Goal: Communication & Community: Answer question/provide support

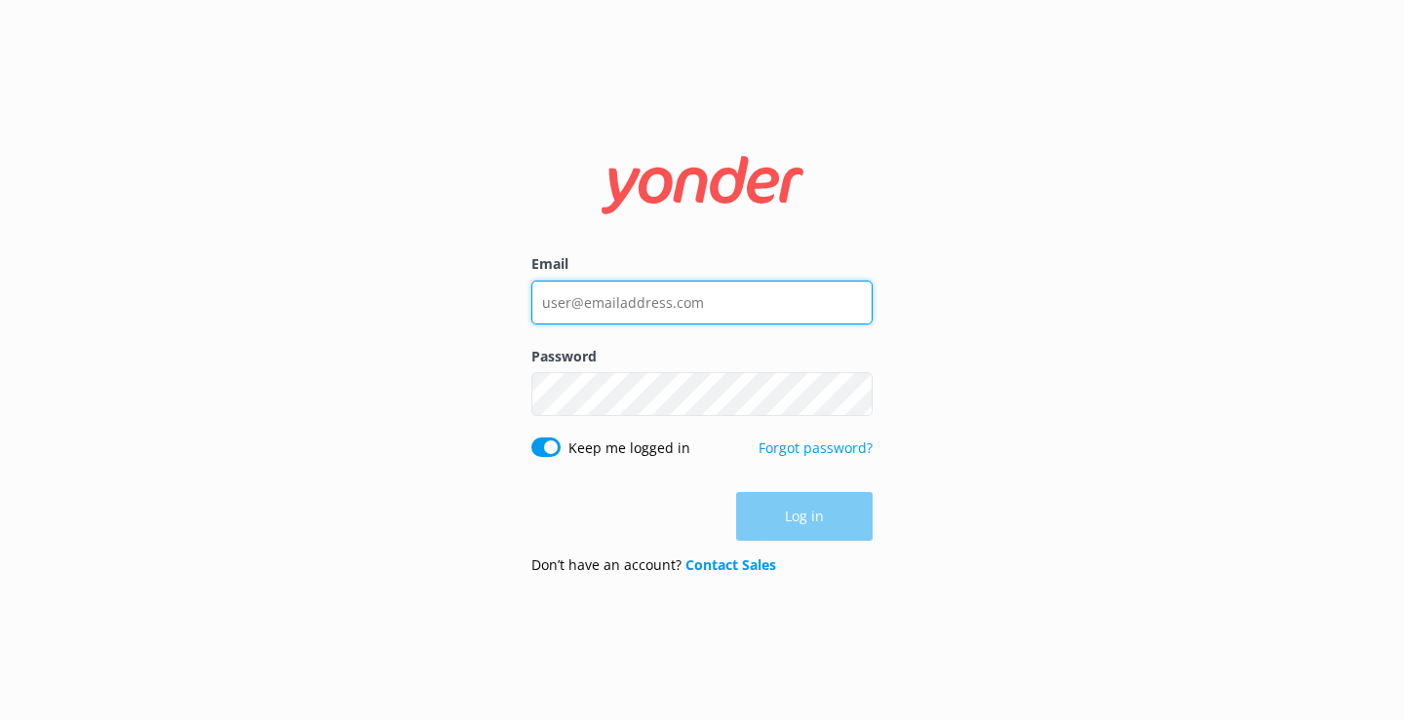
click at [652, 307] on input "Email" at bounding box center [701, 303] width 341 height 44
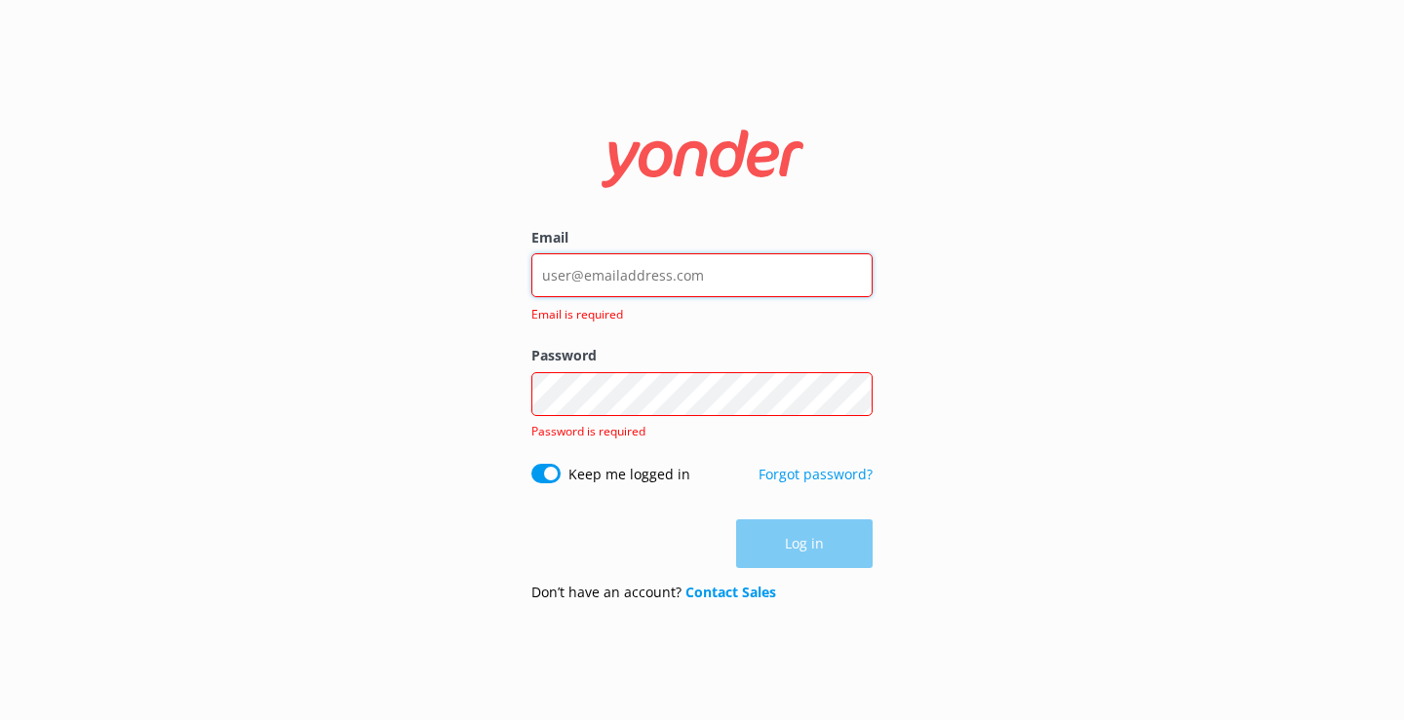
type input "[EMAIL_ADDRESS][DOMAIN_NAME]"
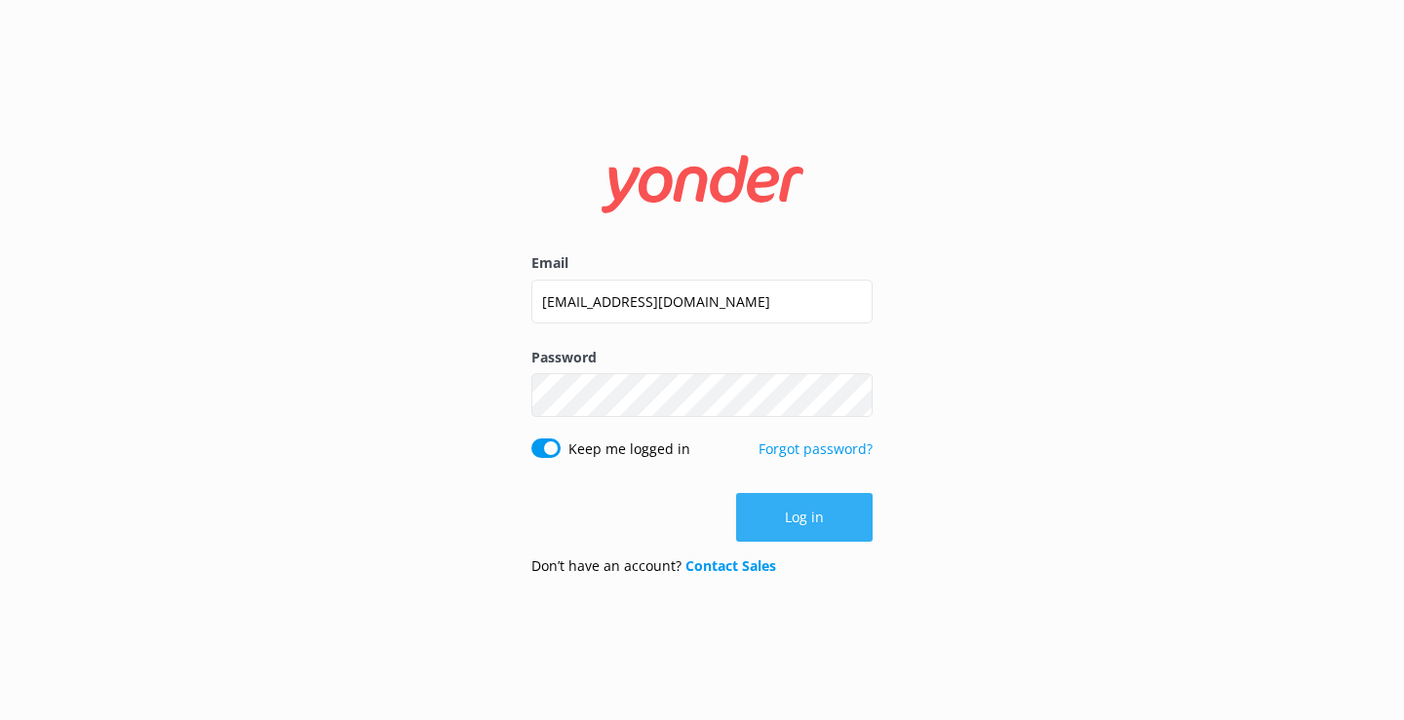
click at [814, 508] on button "Log in" at bounding box center [804, 517] width 136 height 49
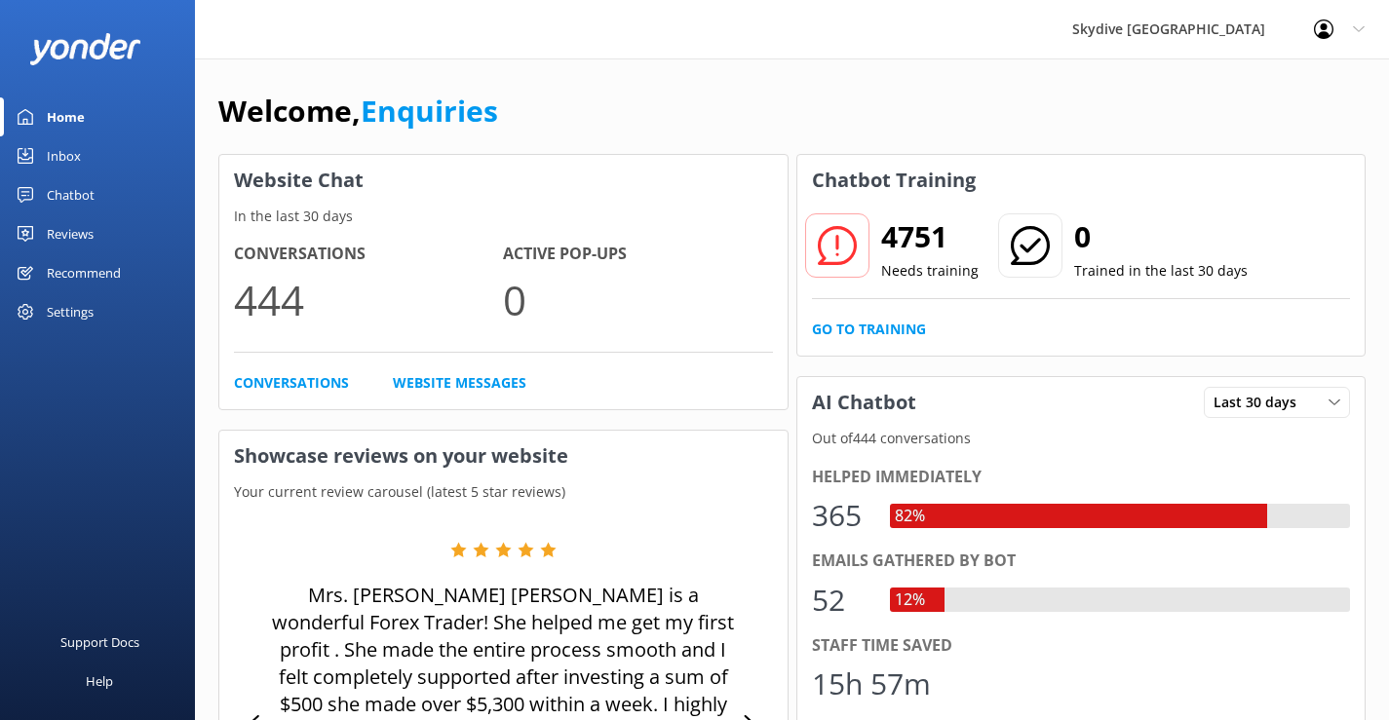
click at [90, 155] on link "Inbox" at bounding box center [97, 155] width 195 height 39
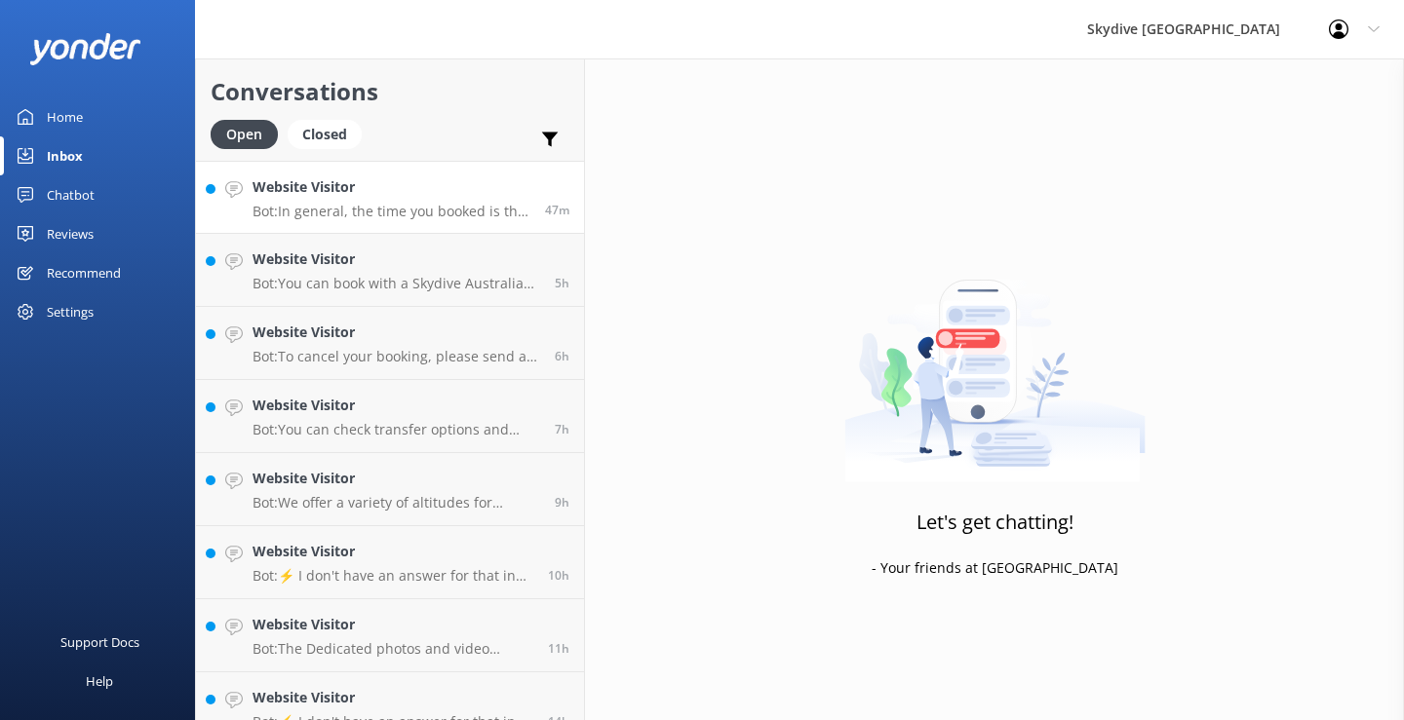
click at [364, 205] on p "Bot: In general, the time you booked is the time you should arrive at the check…" at bounding box center [391, 212] width 278 height 18
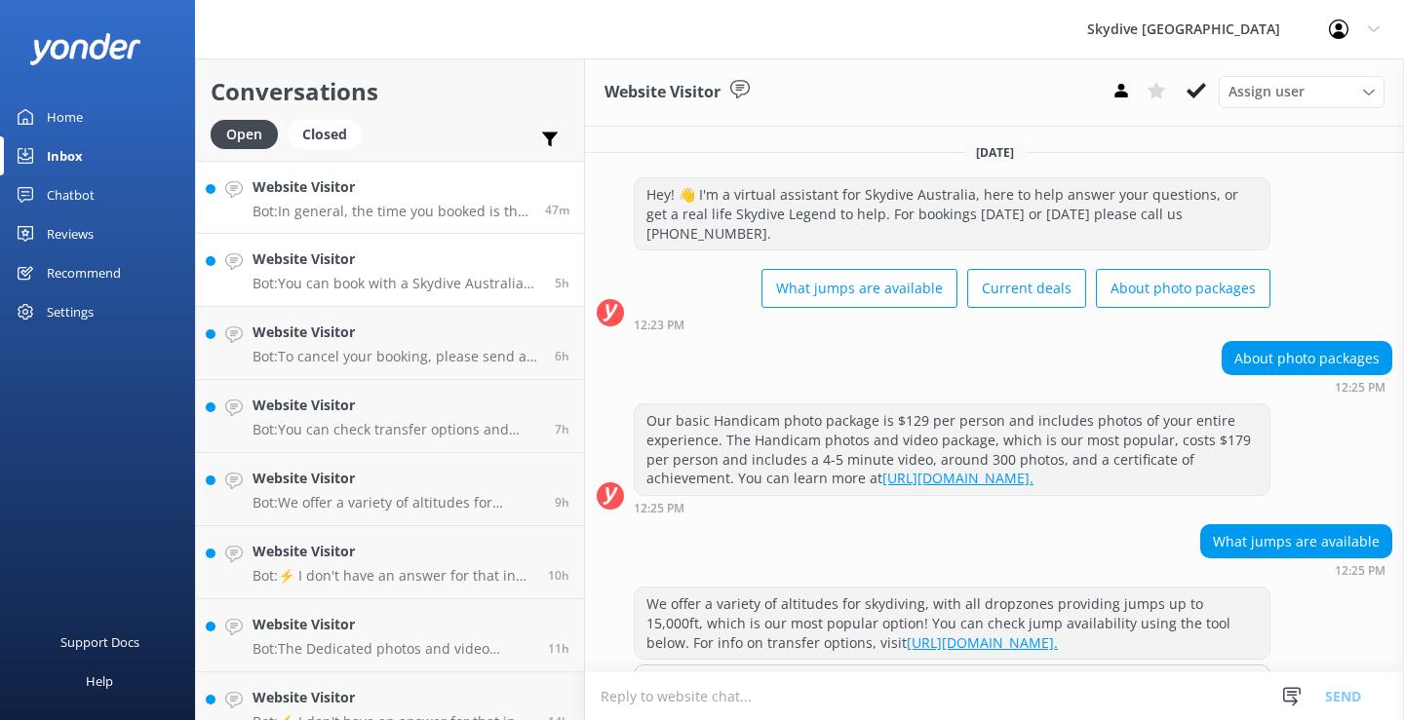
scroll to position [517, 0]
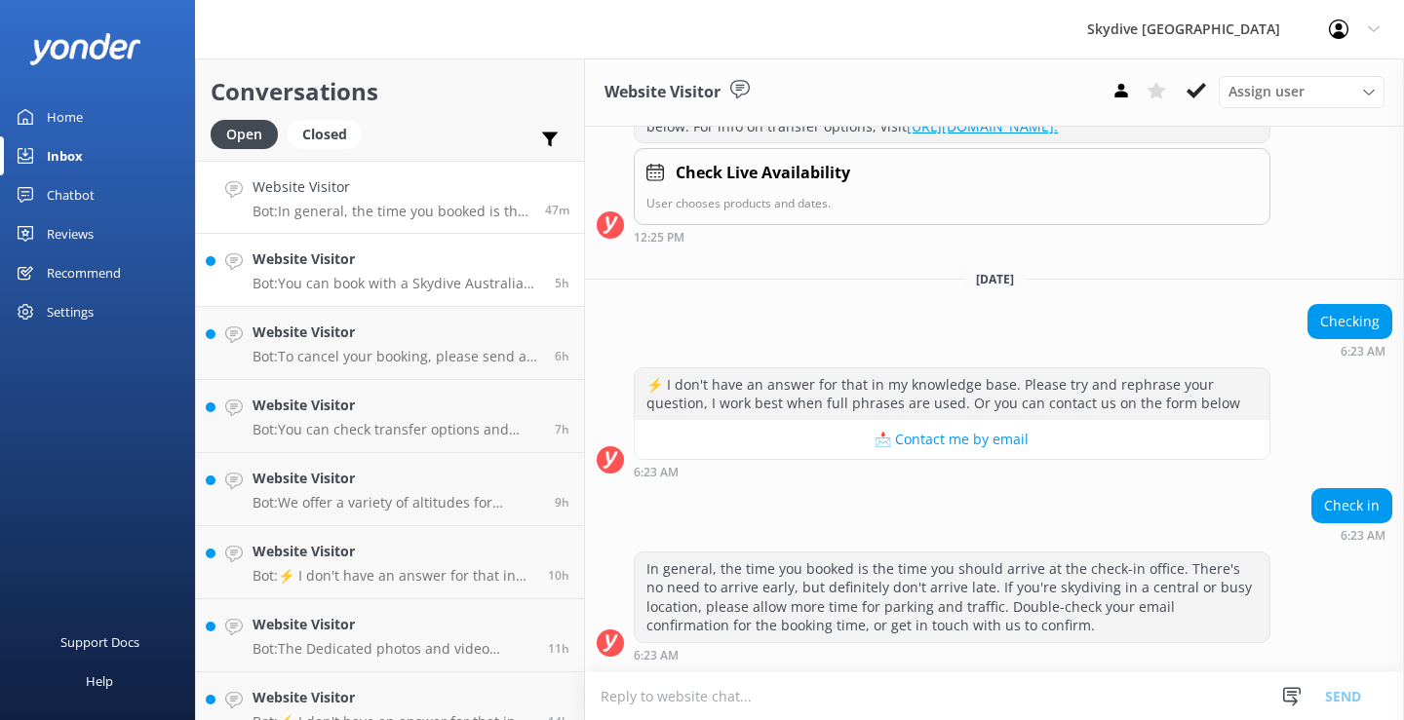
click at [365, 282] on p "Bot: You can book with a Skydive Australia voucher by calling us at [PHONE_NUMB…" at bounding box center [396, 284] width 288 height 18
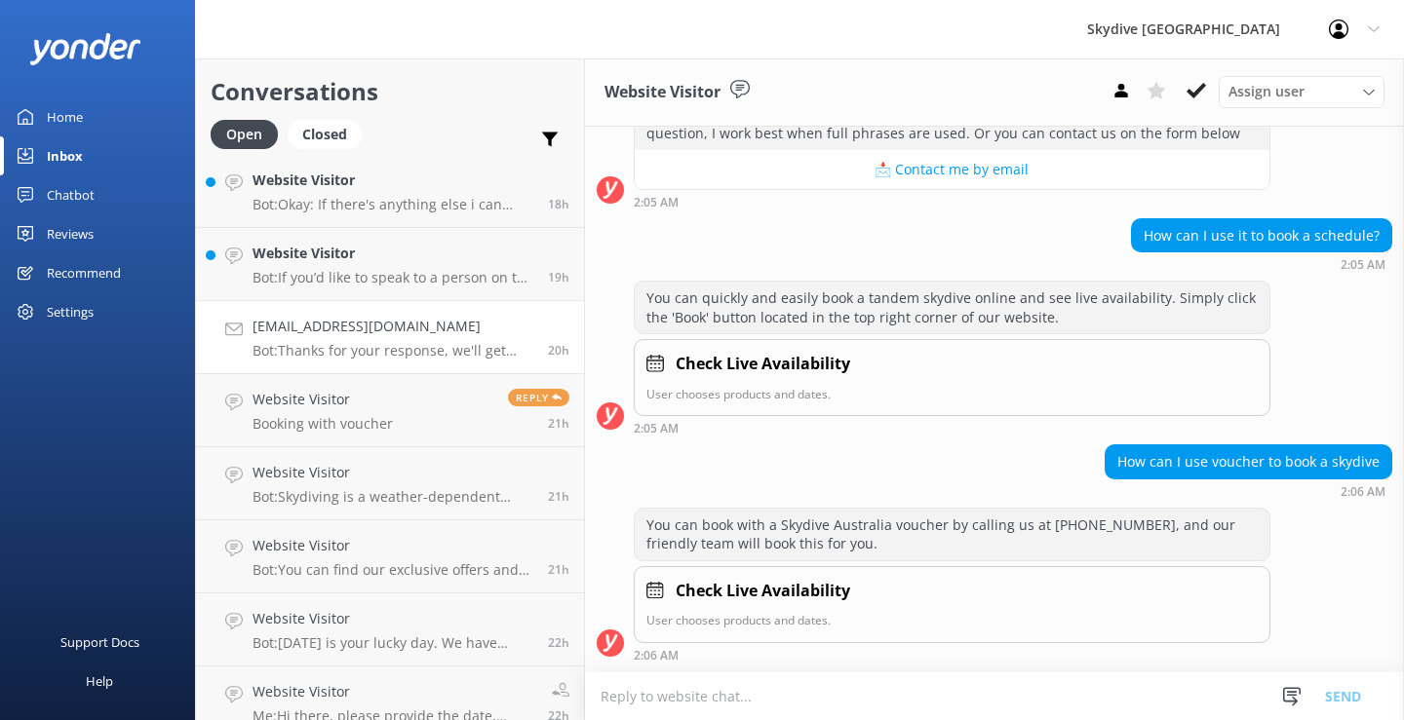
scroll to position [493, 0]
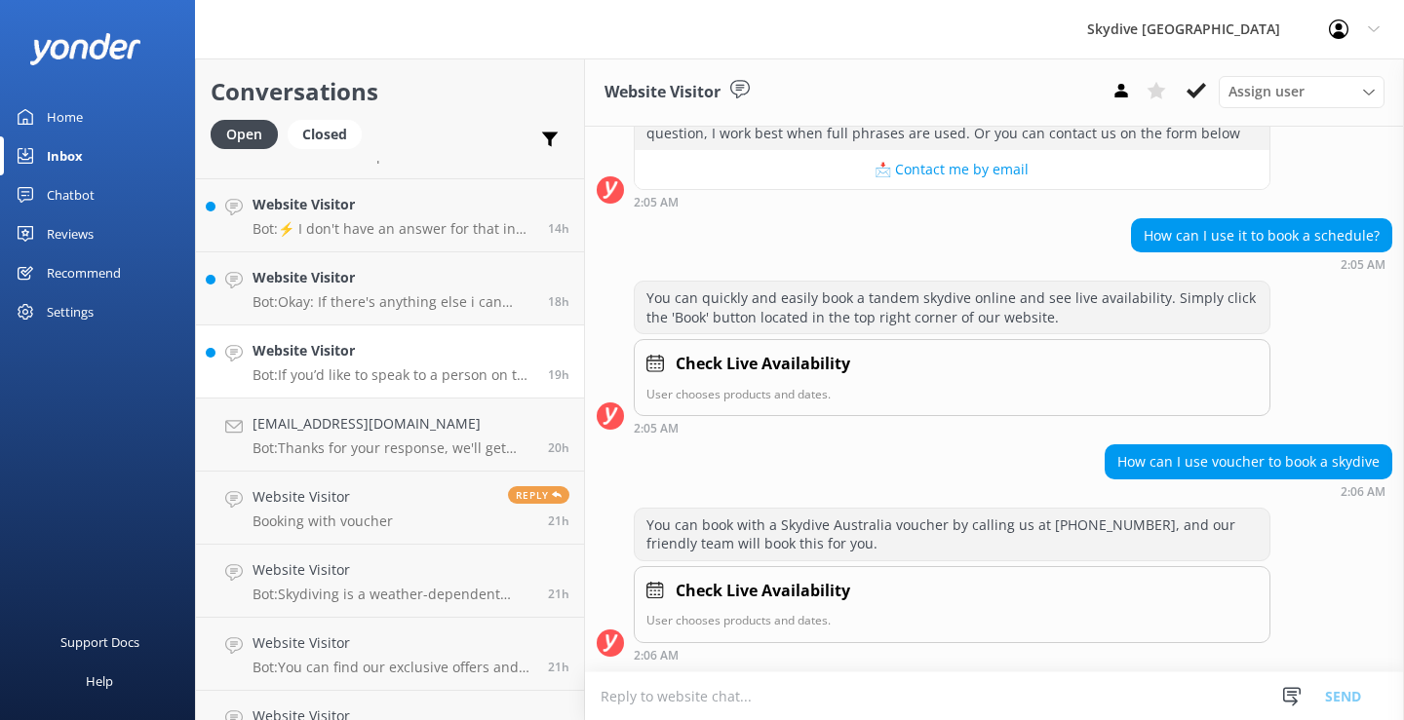
click at [383, 348] on h4 "Website Visitor" at bounding box center [392, 350] width 281 height 21
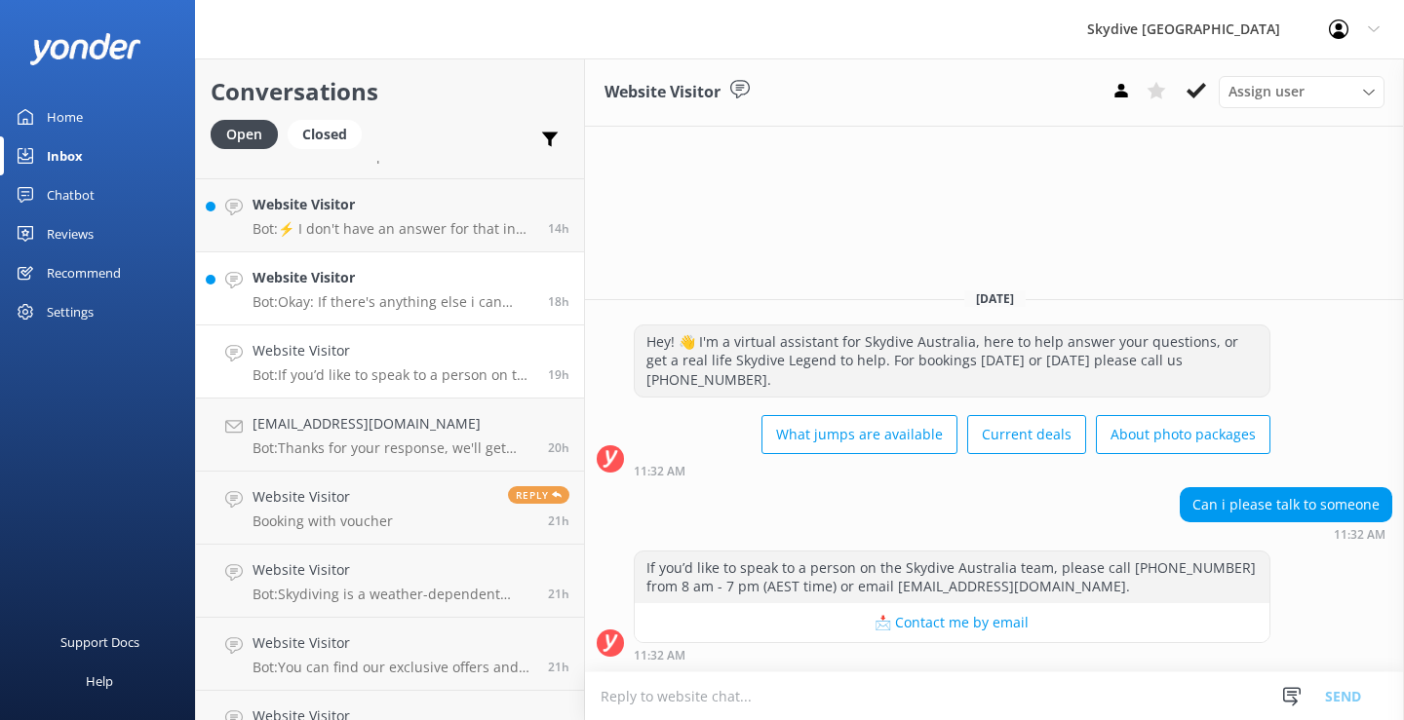
click at [389, 294] on p "Bot: Okay: If there's anything else i can help wth, please let me know!" at bounding box center [392, 302] width 281 height 18
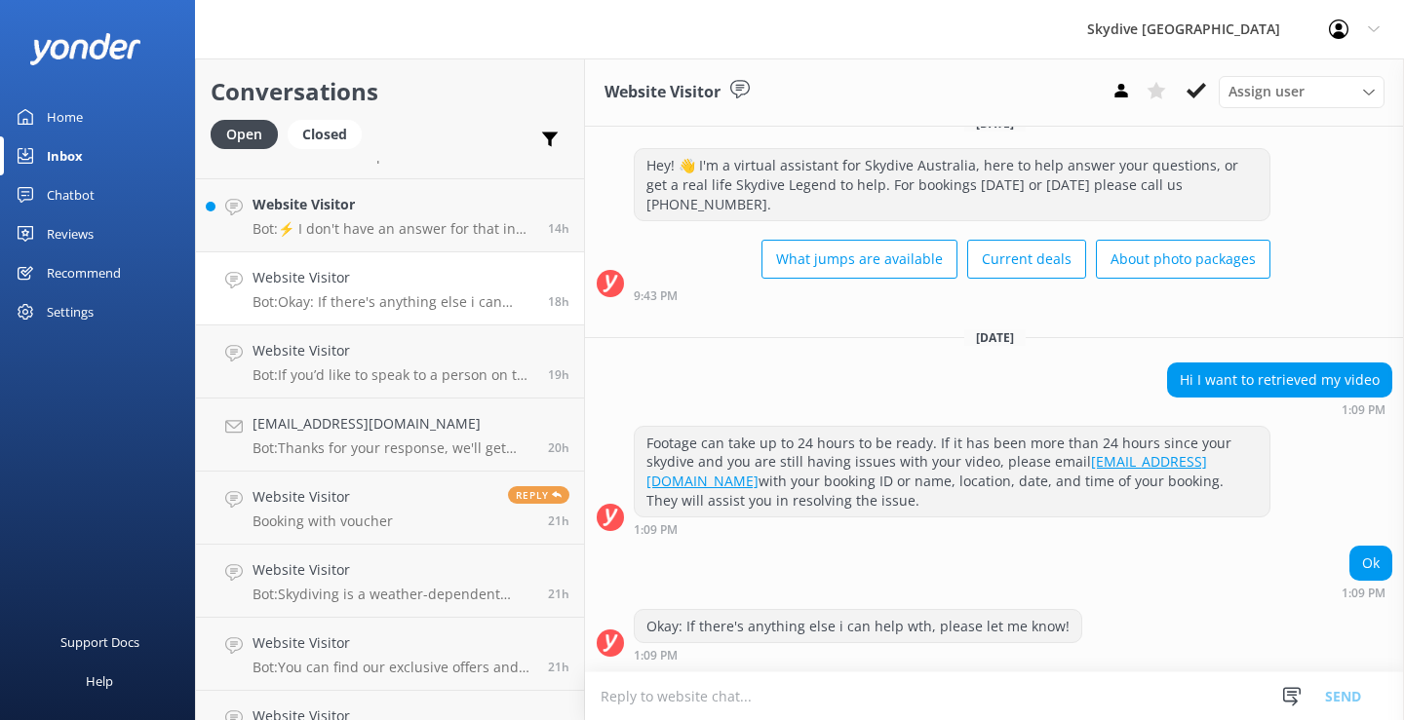
scroll to position [396, 0]
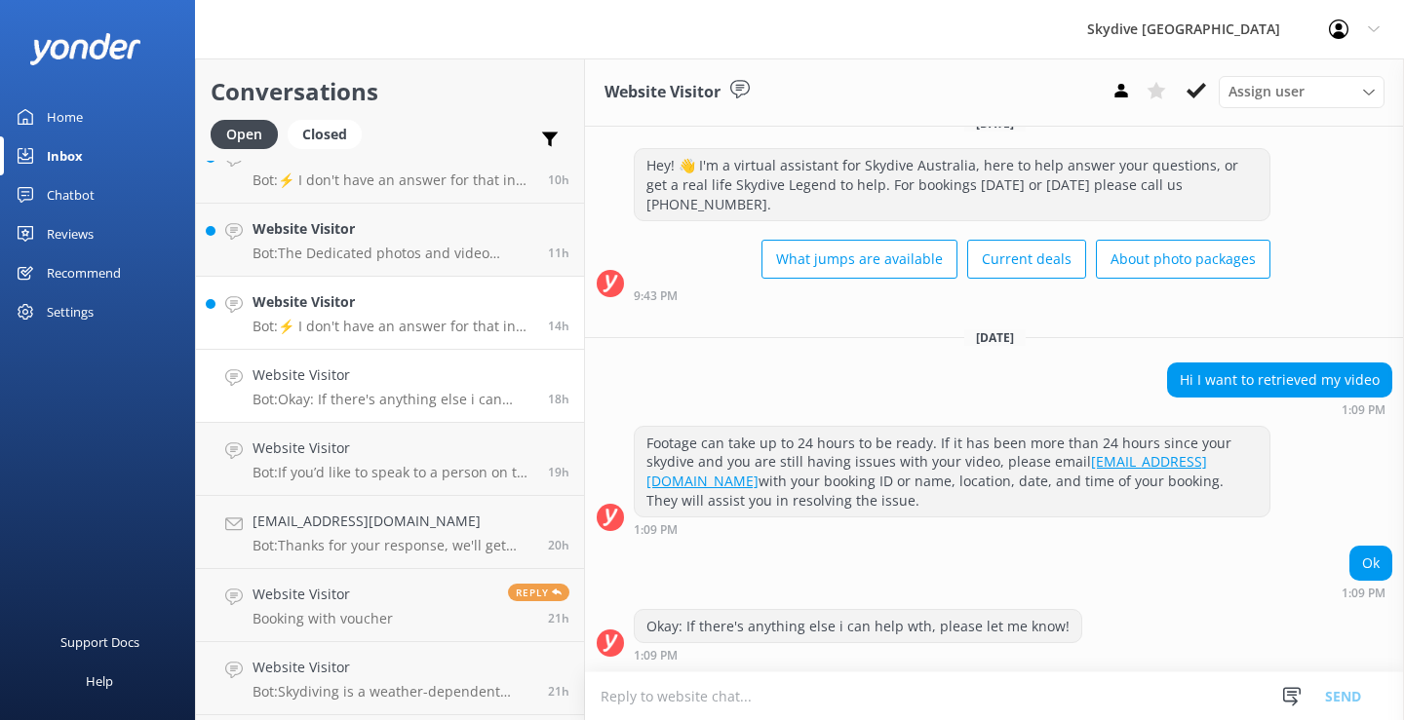
click at [409, 328] on p "Bot: ⚡ I don't have an answer for that in my knowledge base. Please try and rep…" at bounding box center [392, 327] width 281 height 18
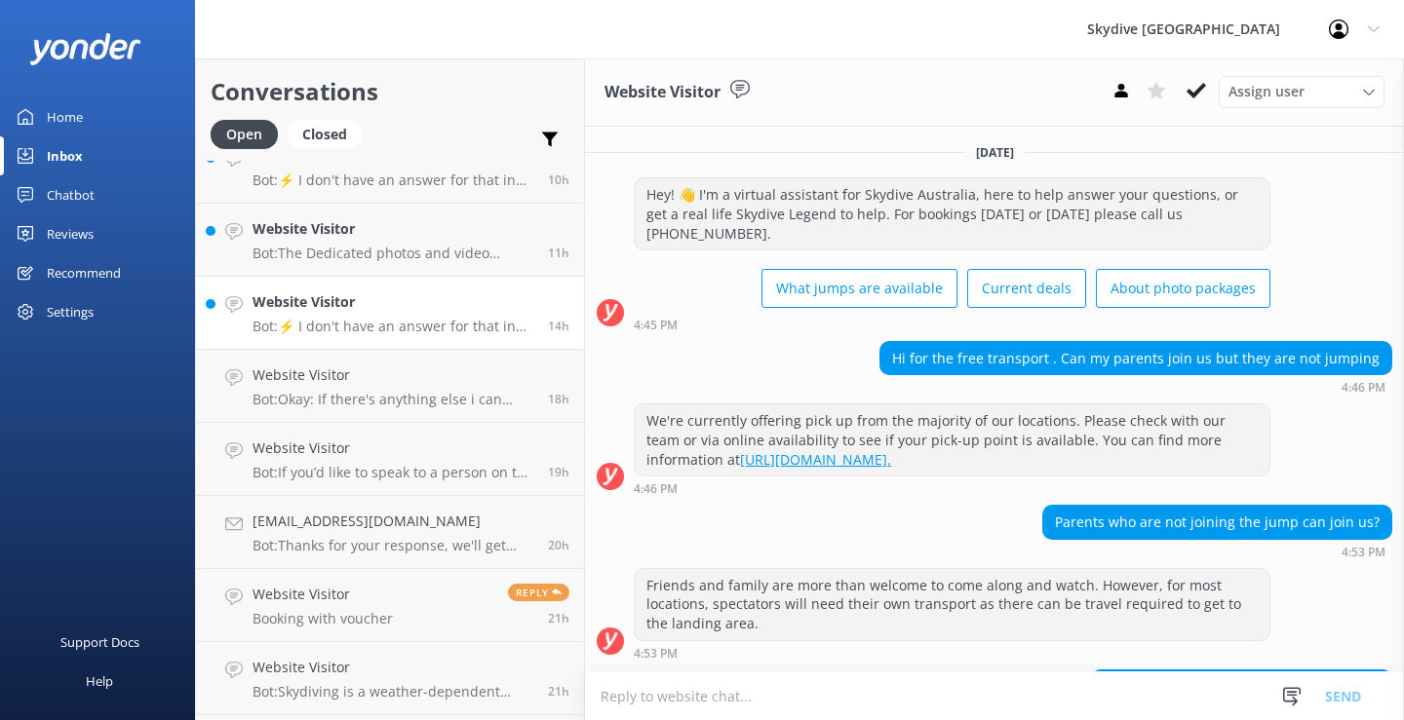
scroll to position [181, 0]
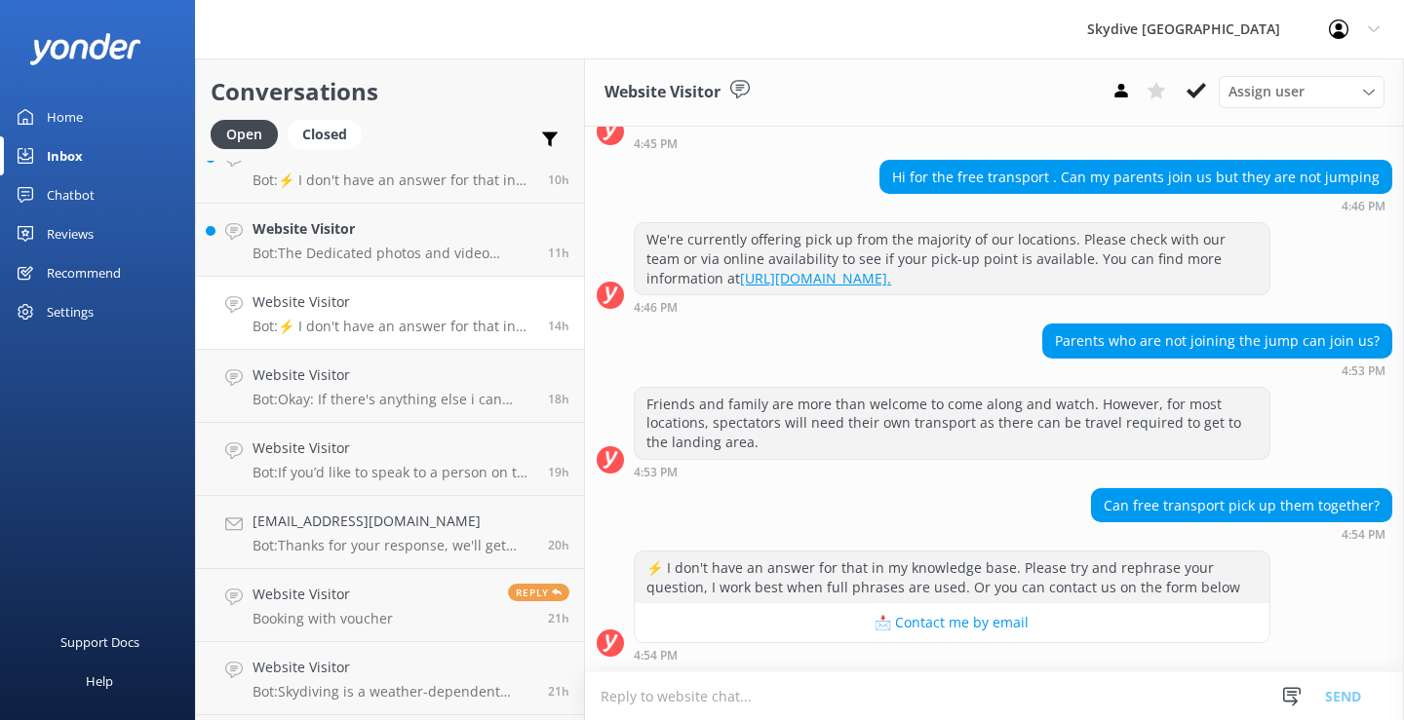
click at [736, 699] on textarea at bounding box center [994, 697] width 819 height 48
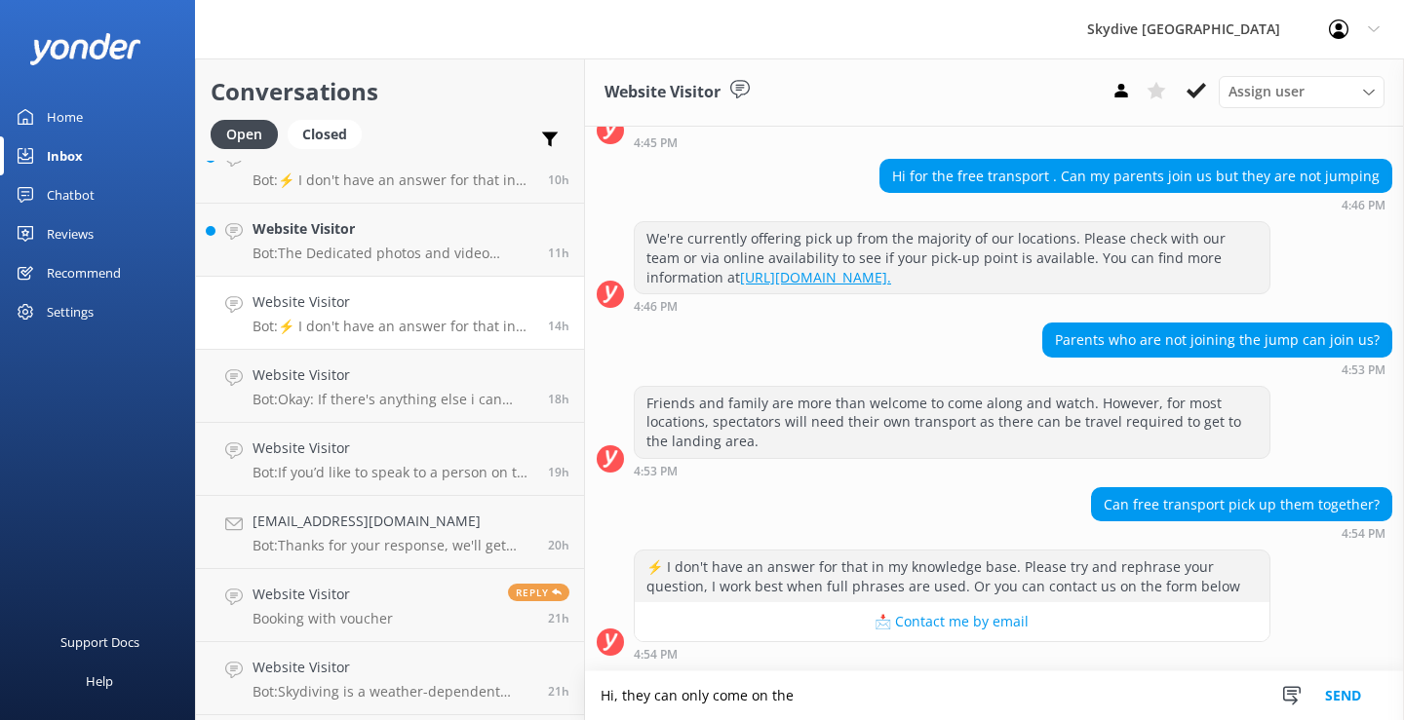
type textarea "Hi, they can only come on the"
